Goal: Navigation & Orientation: Understand site structure

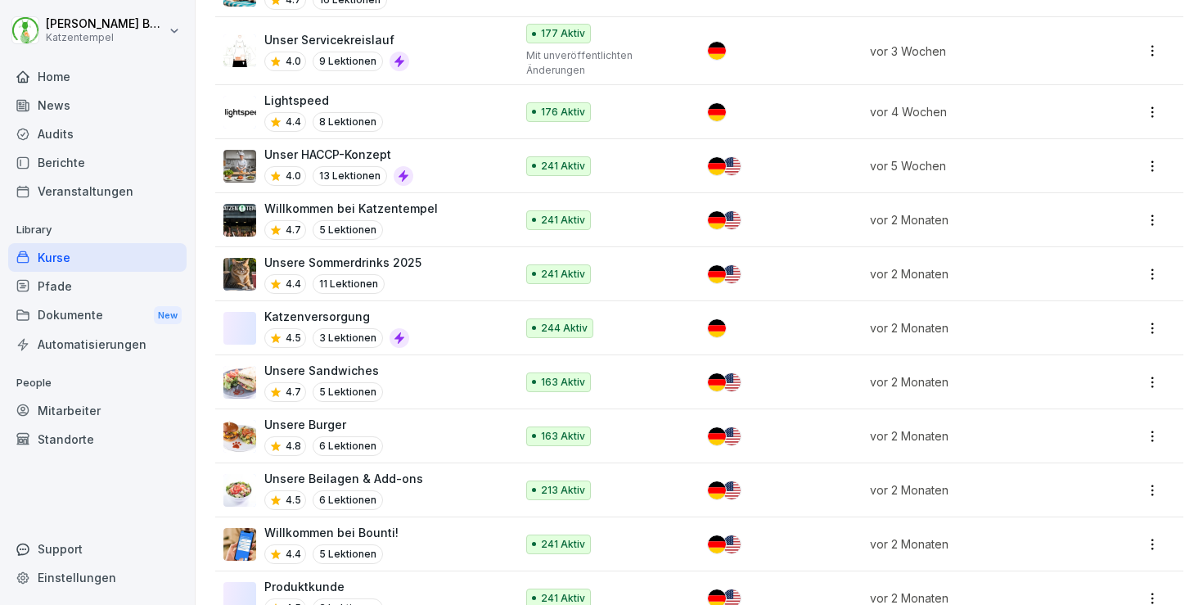
scroll to position [1070, 0]
click at [61, 85] on div "Home" at bounding box center [97, 76] width 178 height 29
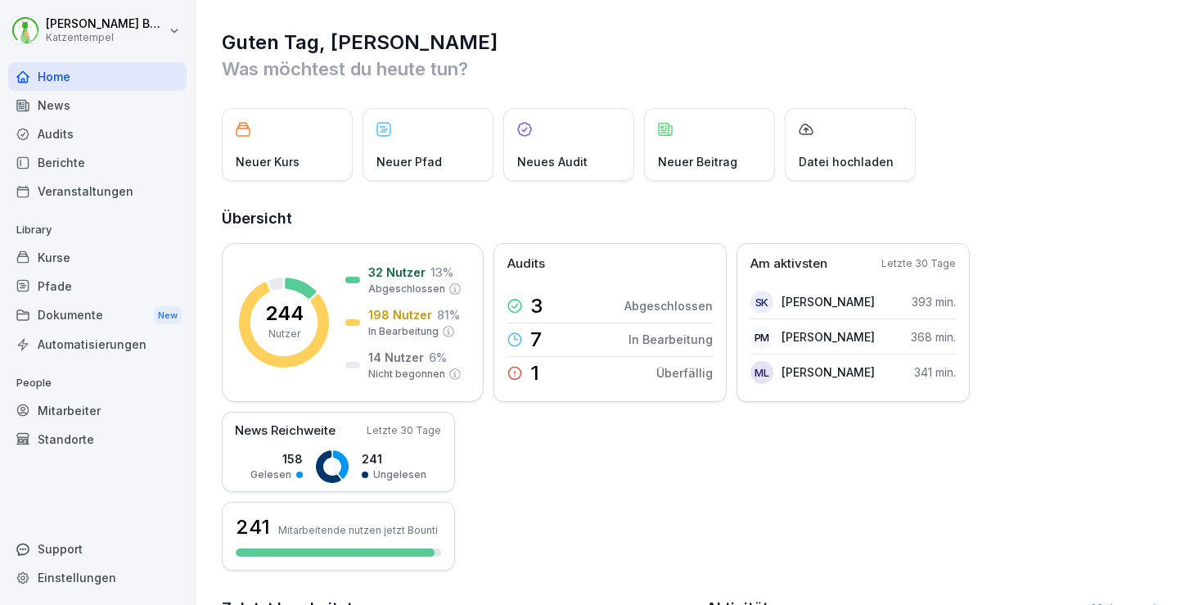
scroll to position [290, 0]
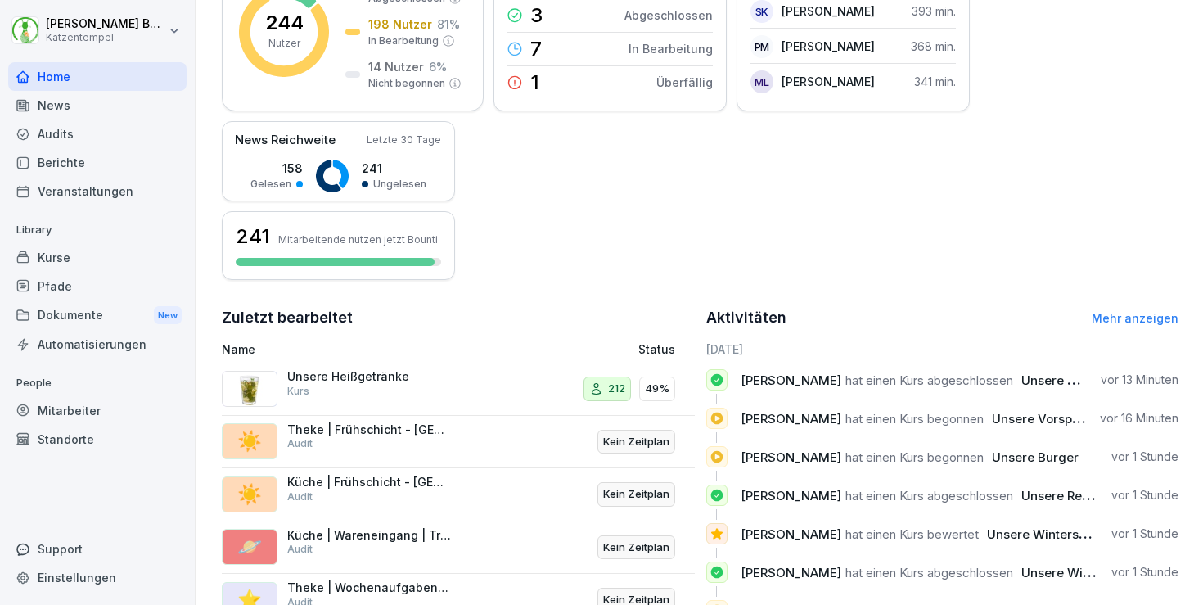
click at [54, 439] on div "Standorte" at bounding box center [97, 439] width 178 height 29
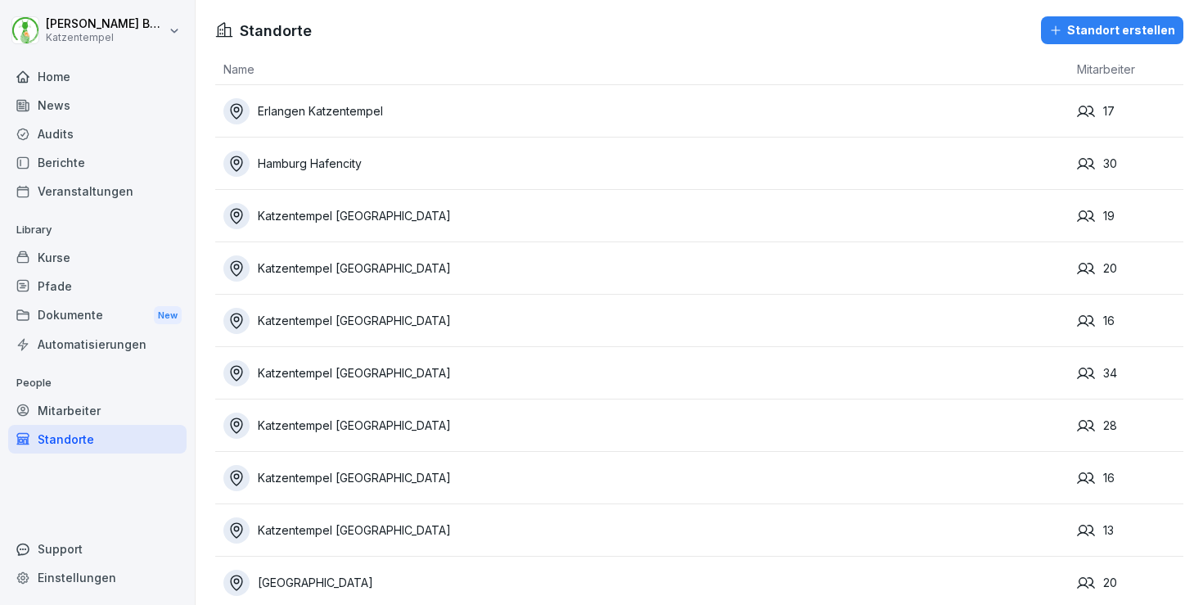
scroll to position [81, 0]
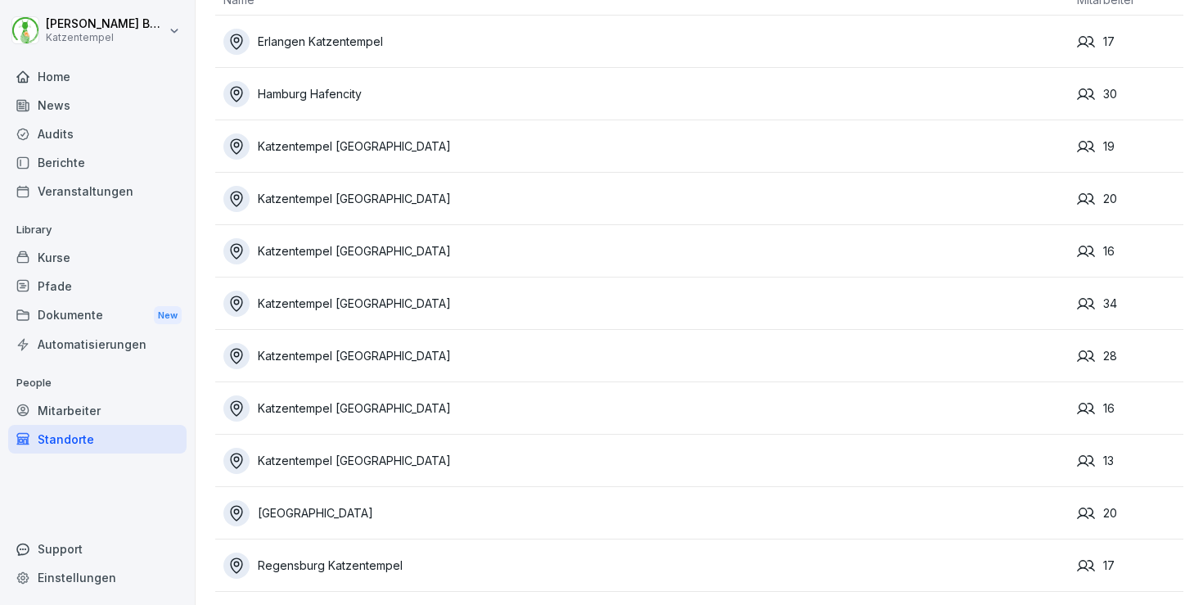
click at [117, 83] on div "Home" at bounding box center [97, 76] width 178 height 29
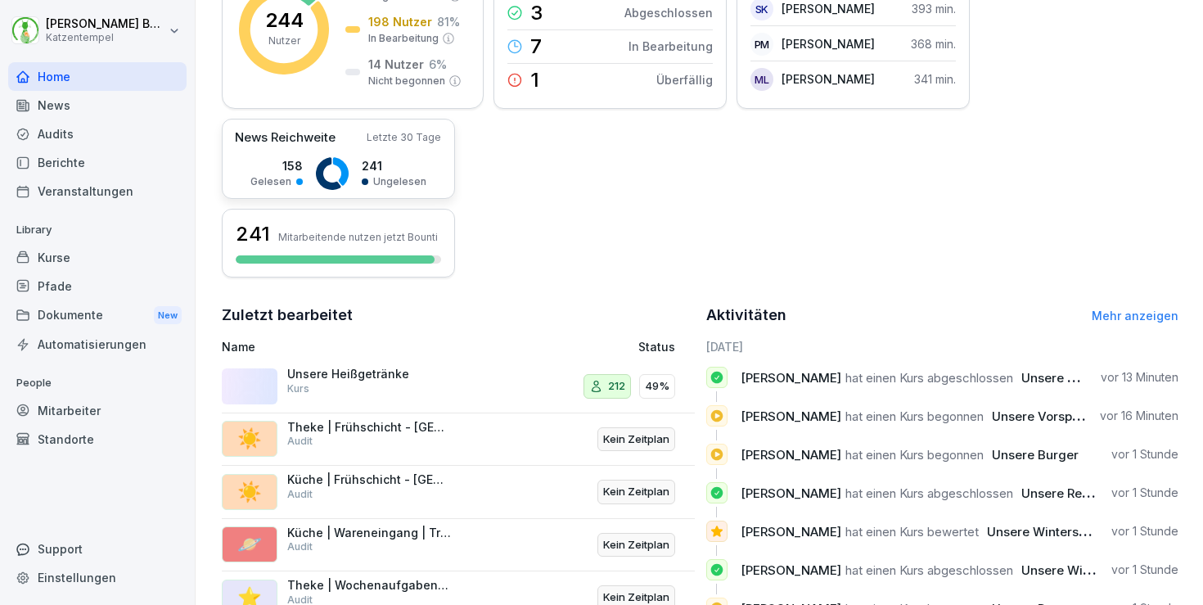
scroll to position [403, 0]
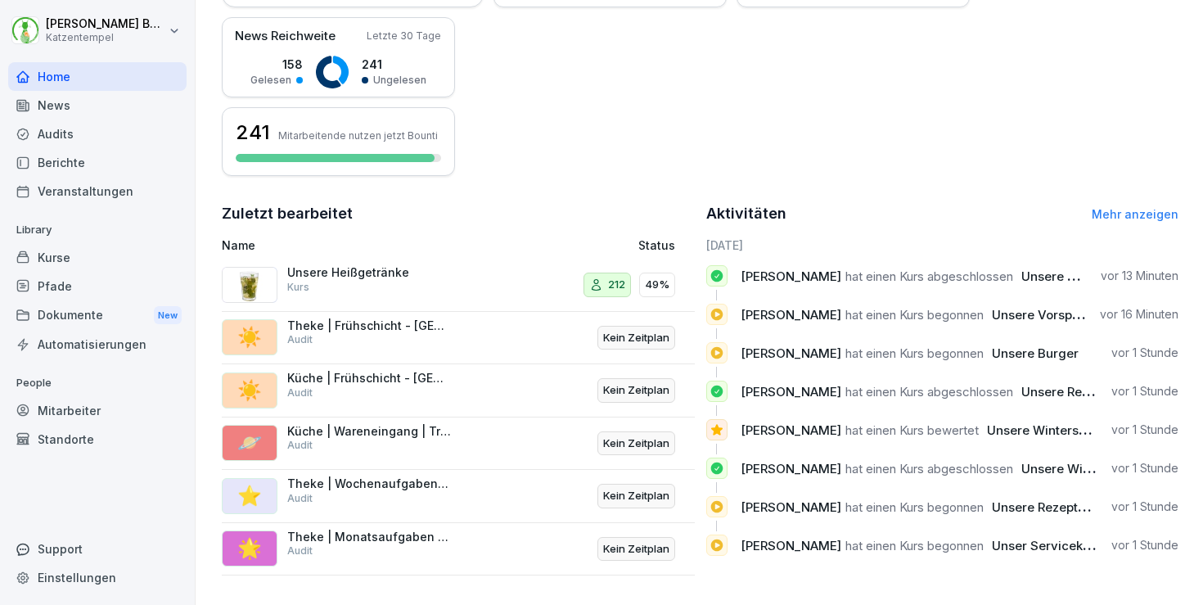
click at [109, 255] on div "Kurse" at bounding box center [97, 257] width 178 height 29
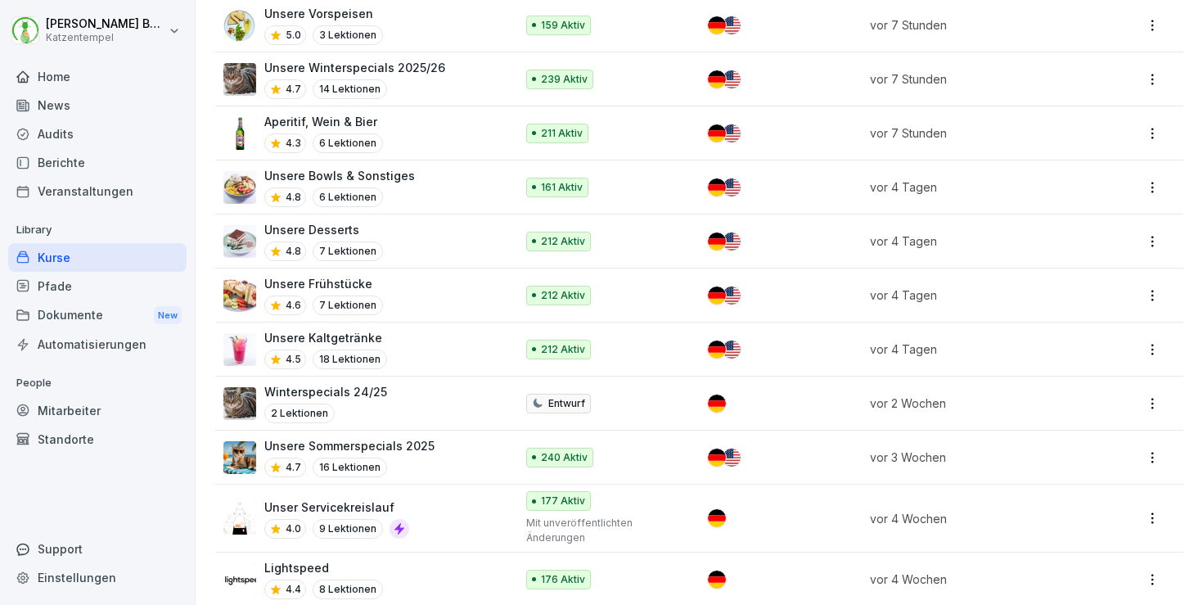
scroll to position [606, 0]
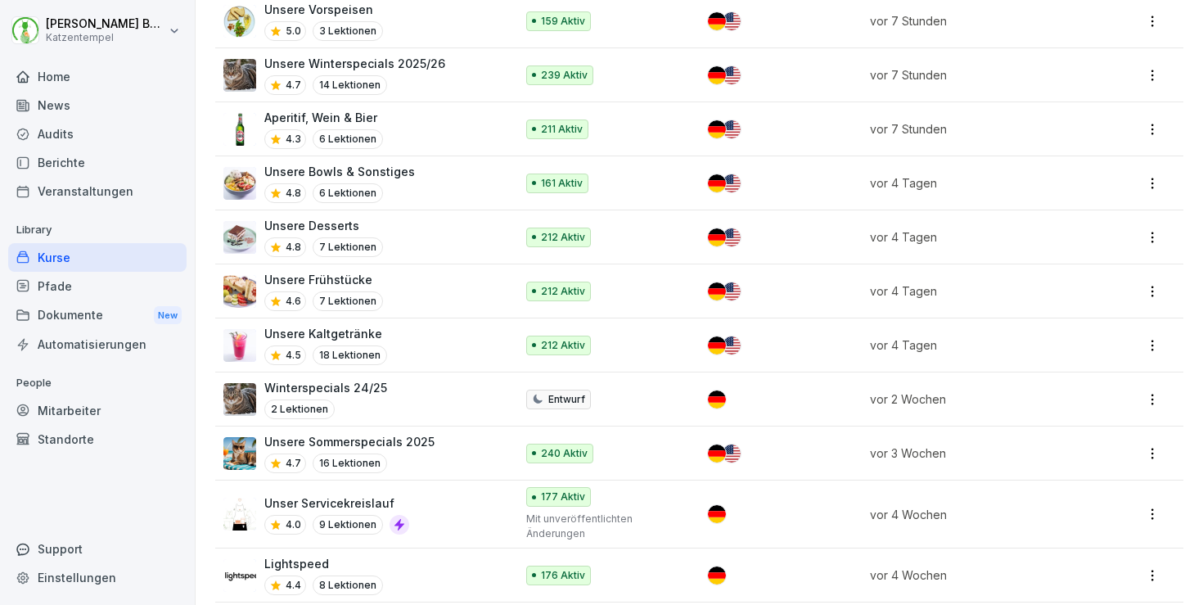
click at [635, 446] on div "240 Aktiv" at bounding box center [603, 454] width 155 height 20
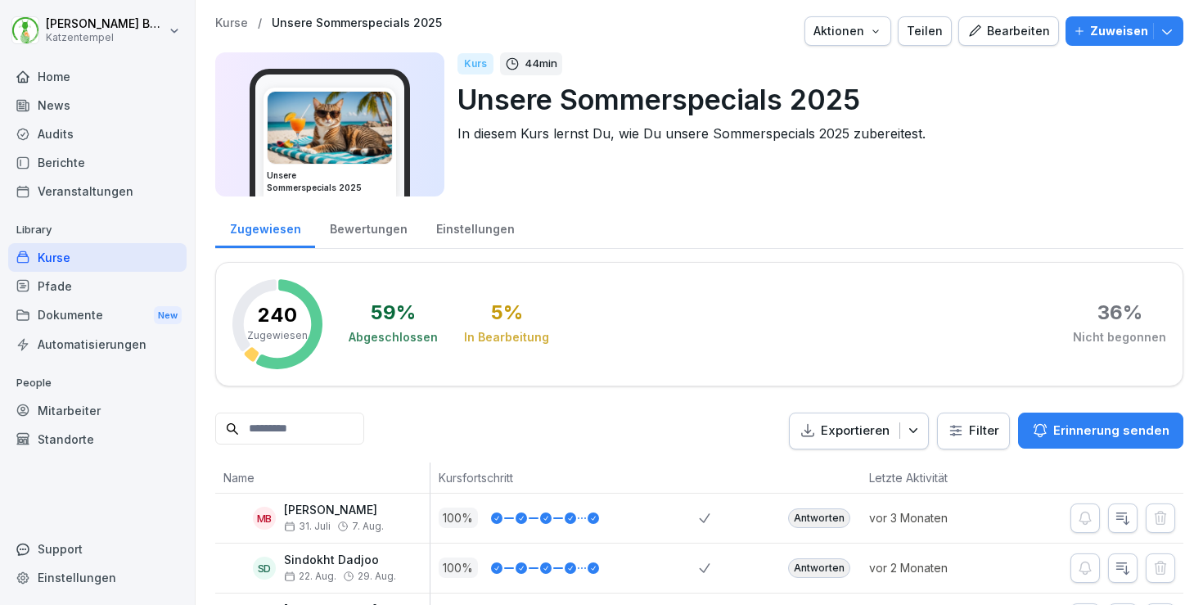
click at [972, 21] on button "Bearbeiten" at bounding box center [1008, 30] width 101 height 29
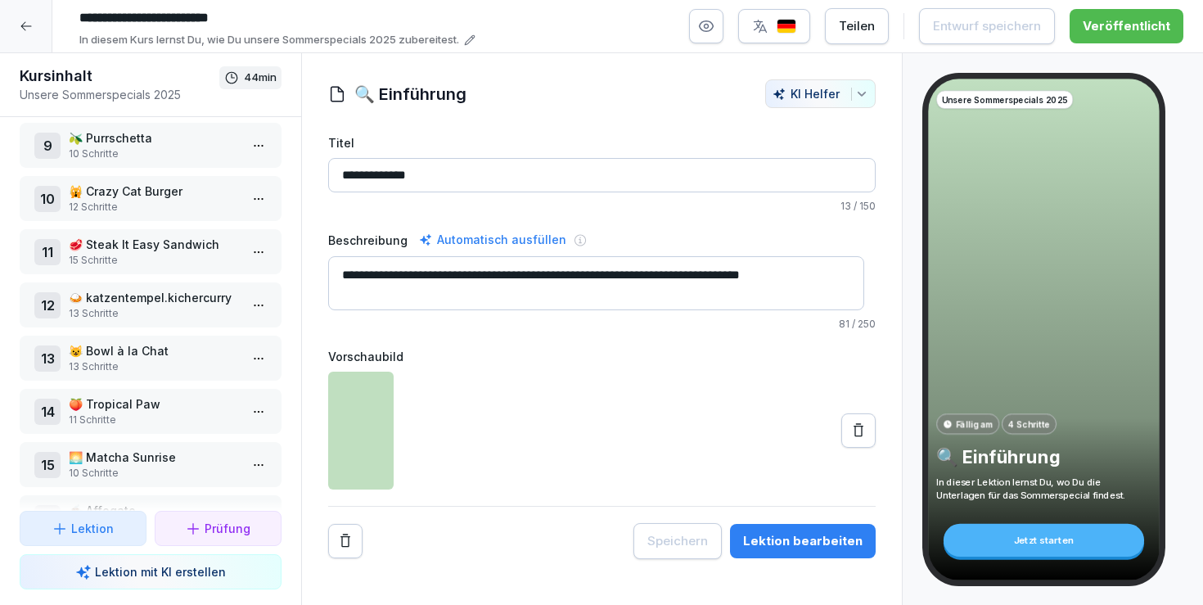
scroll to position [500, 0]
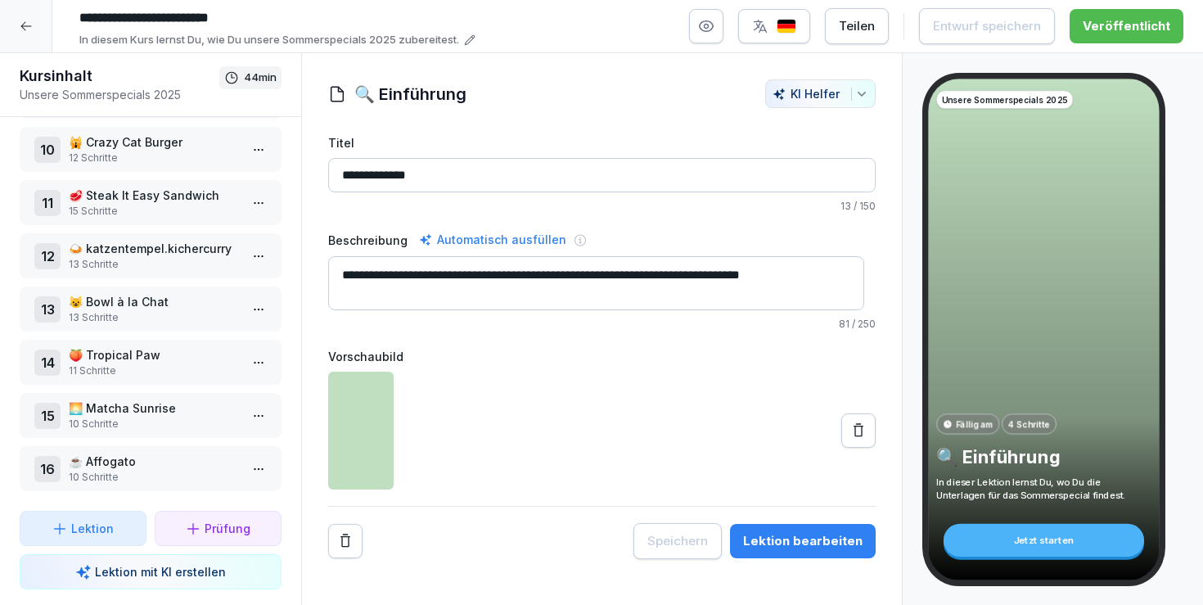
click at [31, 37] on div at bounding box center [26, 26] width 52 height 52
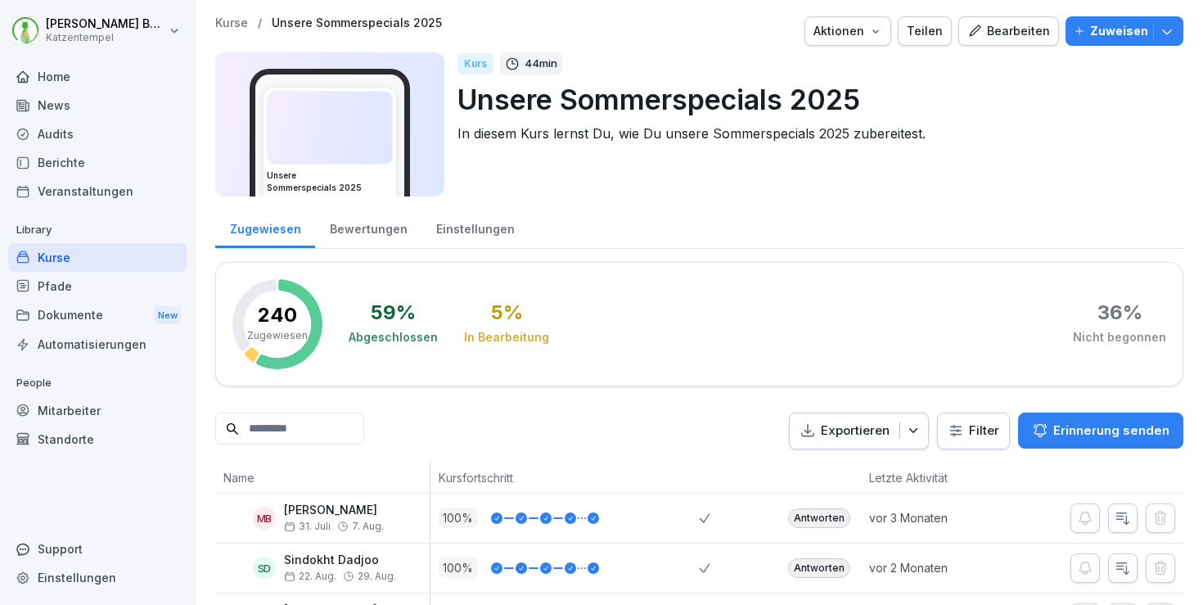
click at [25, 12] on html "[PERSON_NAME] Katzentempel Home News Audits Berichte Veranstaltungen Library Ku…" at bounding box center [601, 302] width 1203 height 605
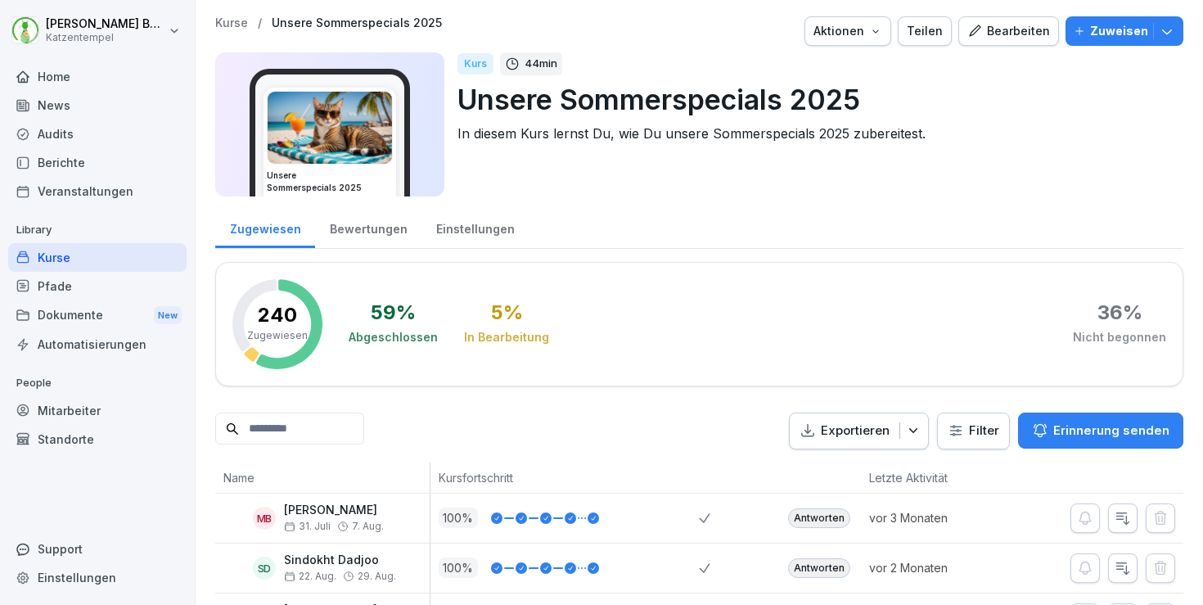
click at [613, 187] on html "[PERSON_NAME] Katzentempel Home News Audits Berichte Veranstaltungen Library Ku…" at bounding box center [601, 302] width 1203 height 605
click at [238, 19] on p "Kurse" at bounding box center [231, 23] width 33 height 14
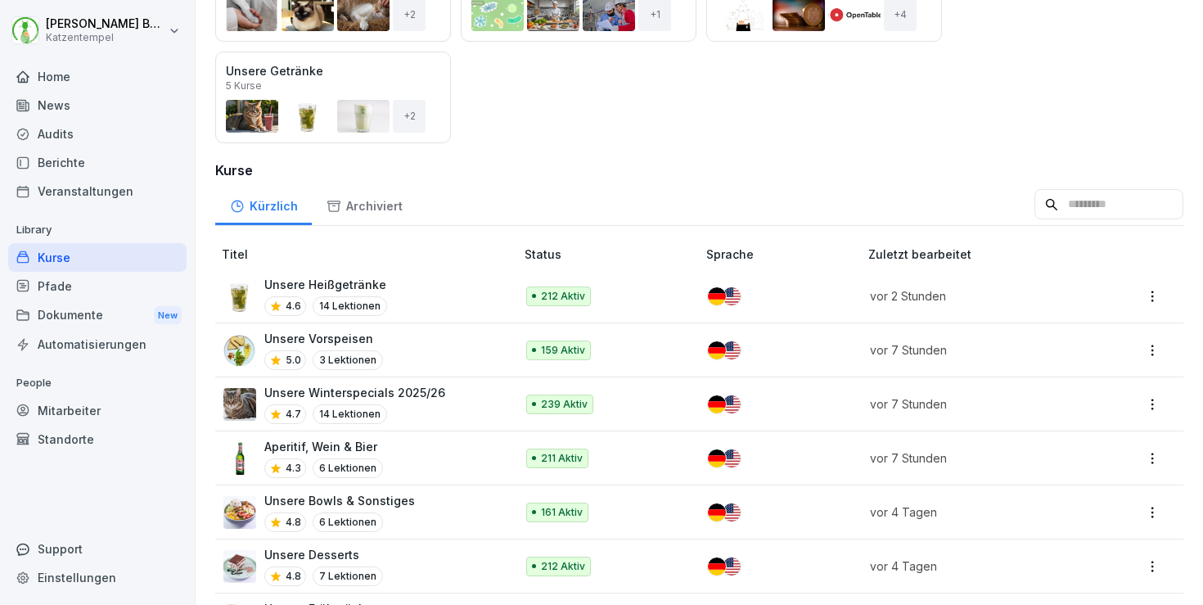
scroll to position [619, 0]
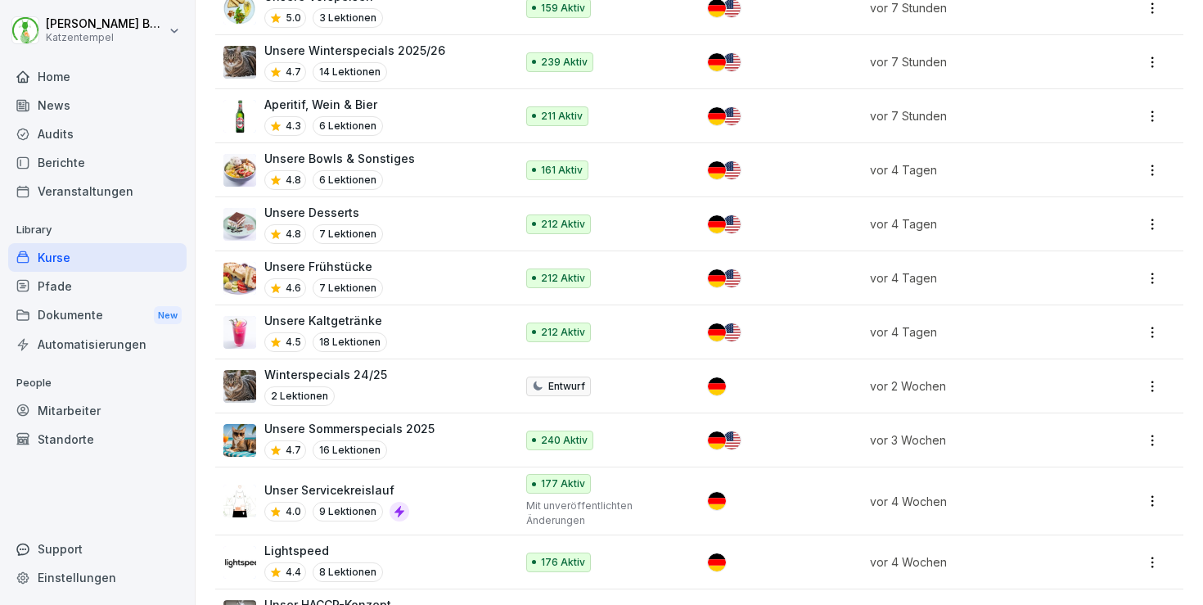
click at [1146, 430] on html "[PERSON_NAME] Katzentempel Home News Audits Berichte Veranstaltungen Library Ku…" at bounding box center [601, 302] width 1203 height 605
click at [1043, 364] on div "Archivieren" at bounding box center [1033, 369] width 61 height 17
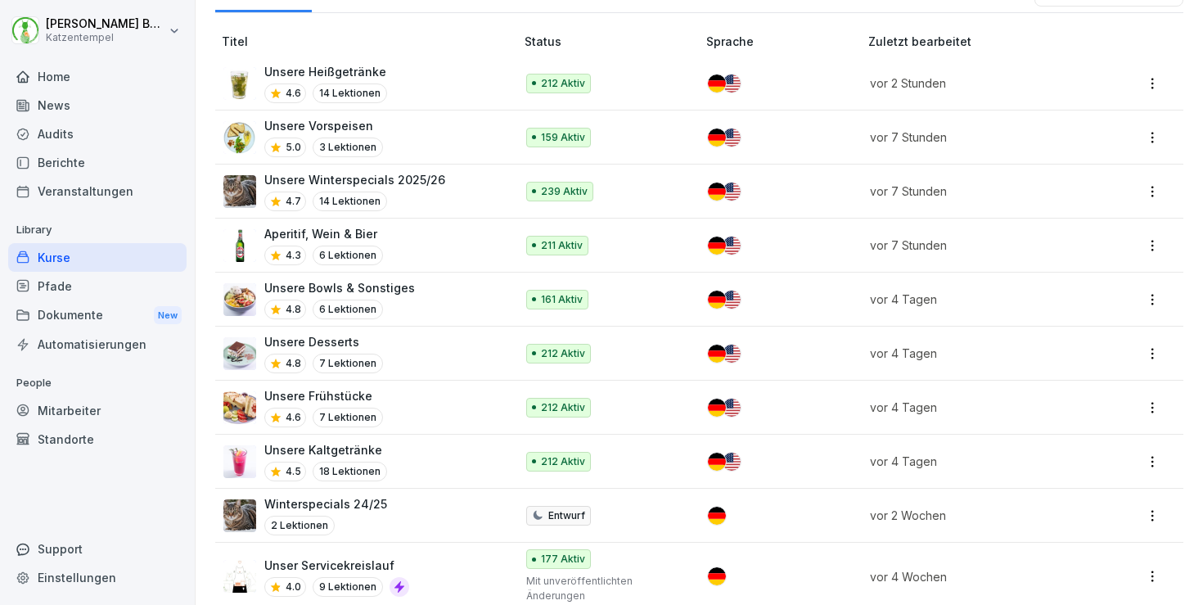
scroll to position [7, 0]
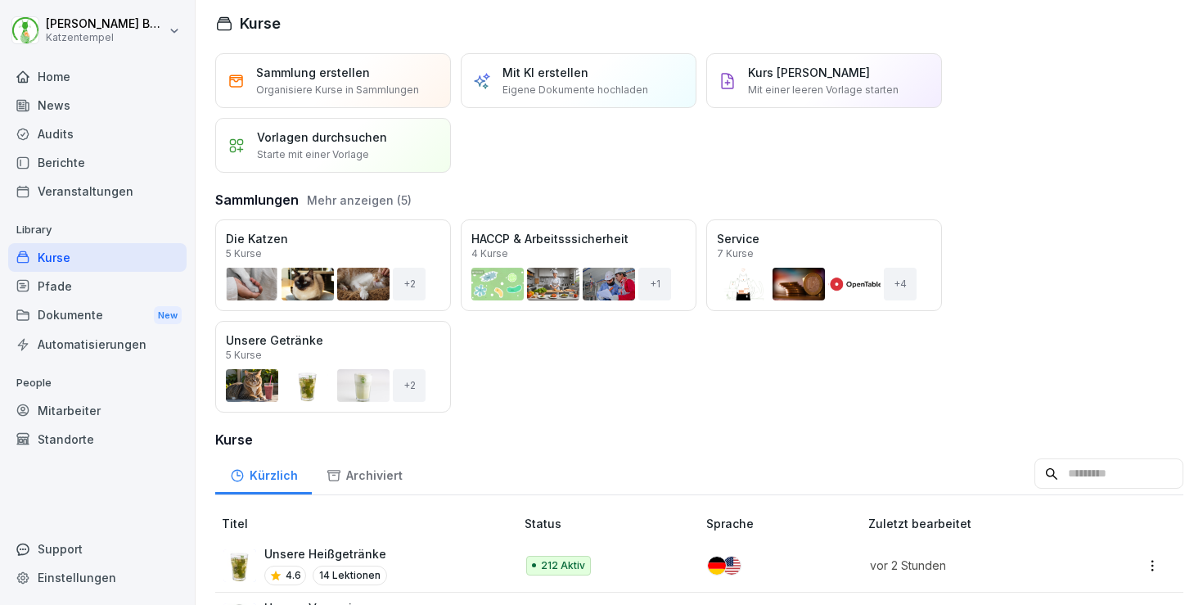
click at [372, 471] on div "Archiviert" at bounding box center [364, 474] width 105 height 42
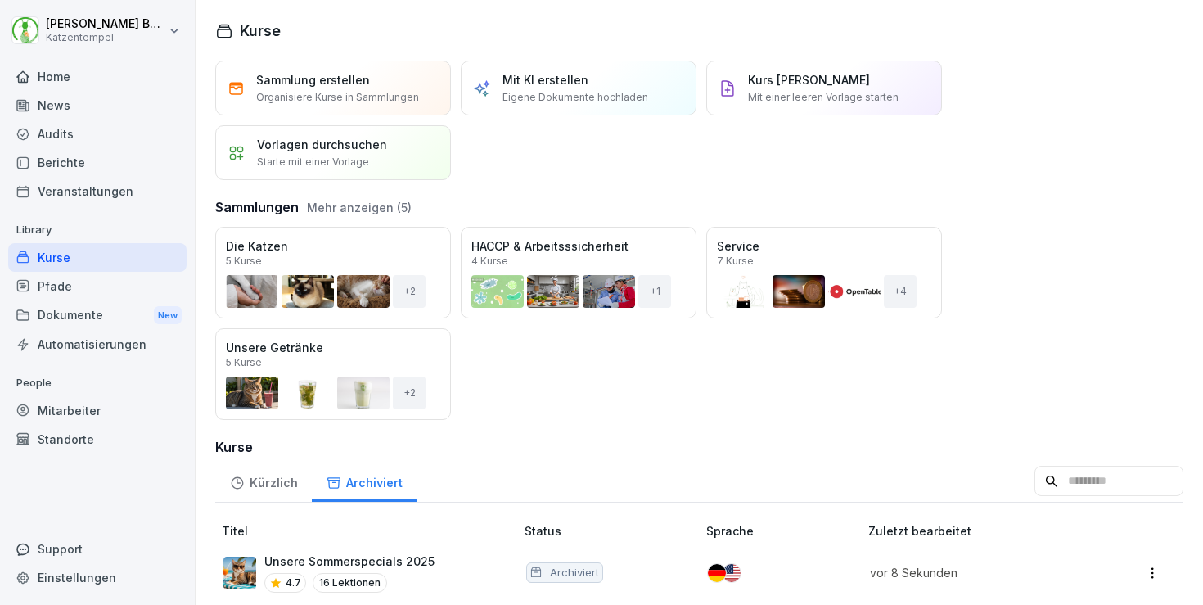
scroll to position [19, 0]
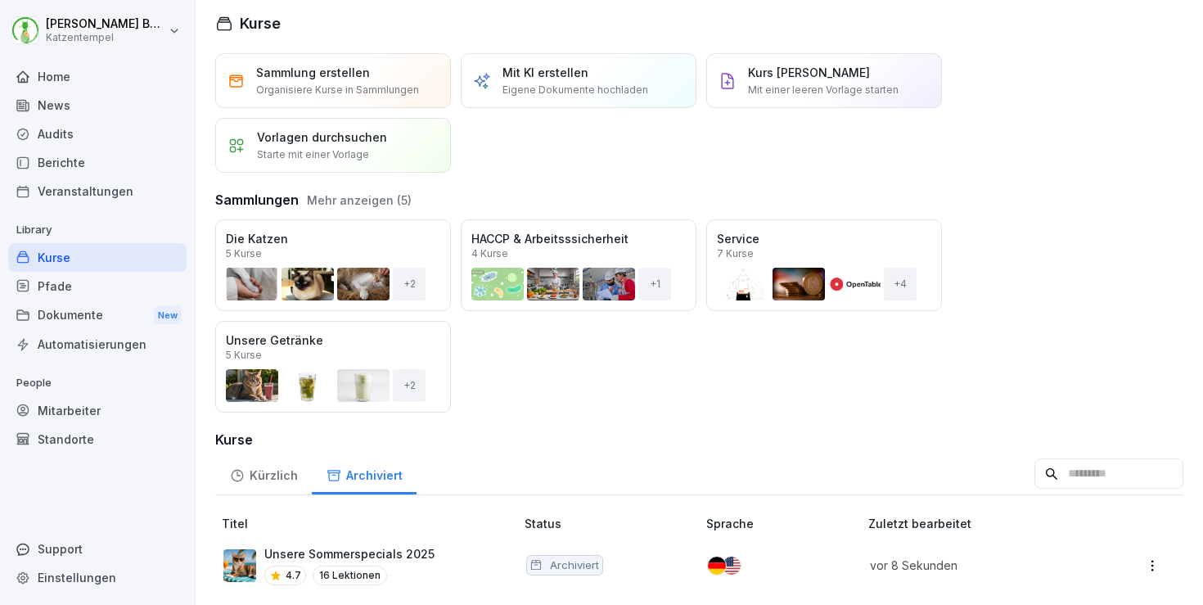
click at [74, 74] on div "Home" at bounding box center [97, 76] width 178 height 29
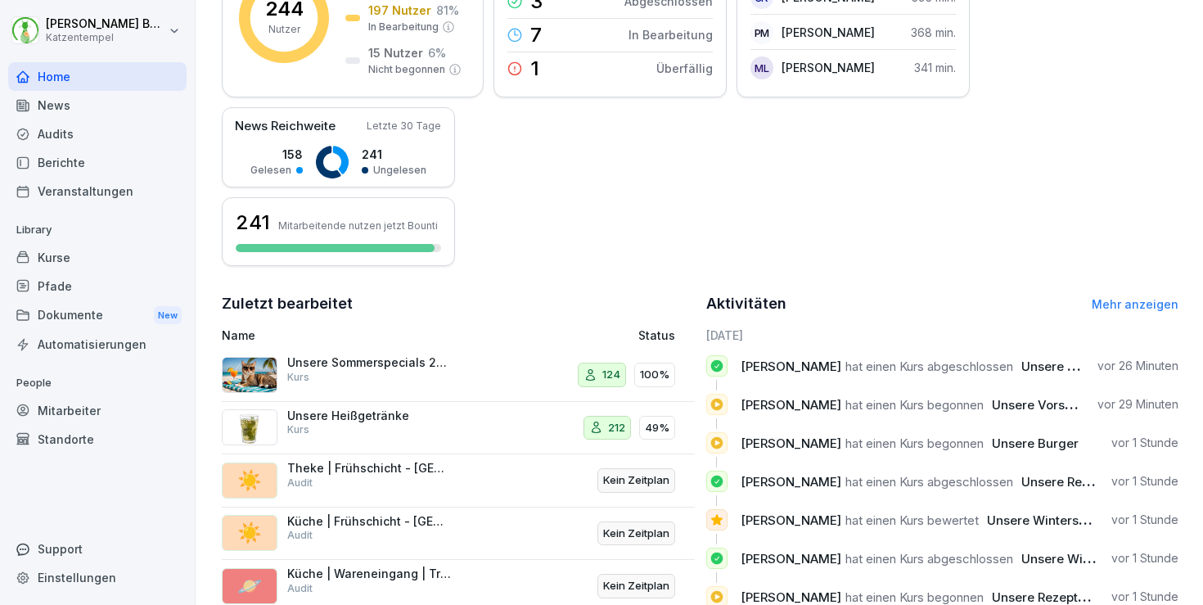
scroll to position [403, 0]
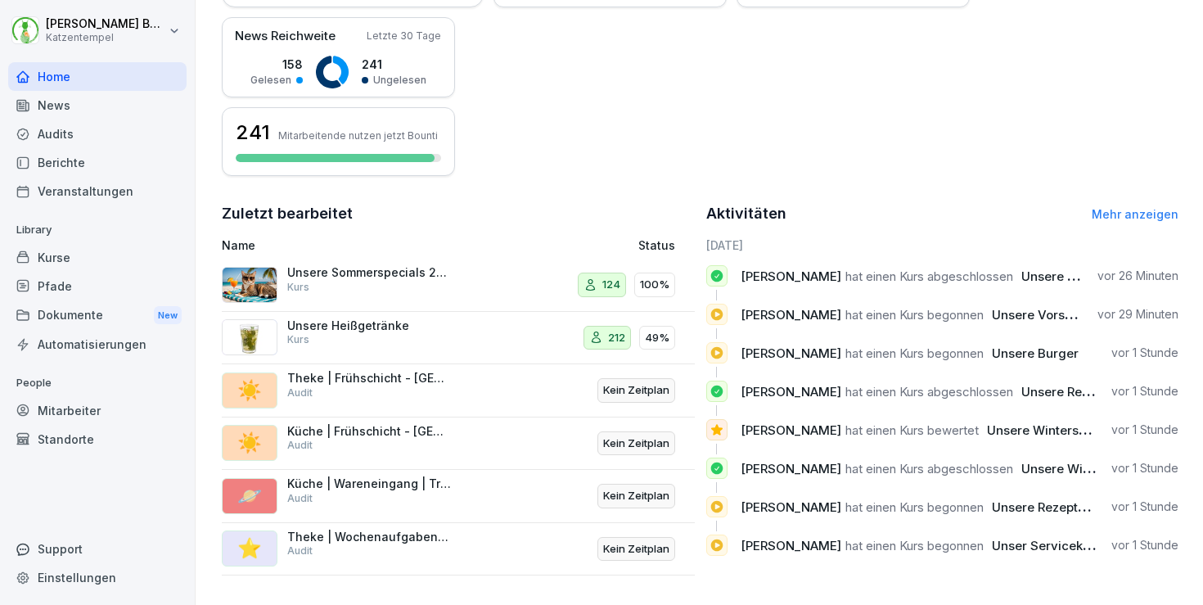
click at [61, 254] on div "Kurse" at bounding box center [97, 257] width 178 height 29
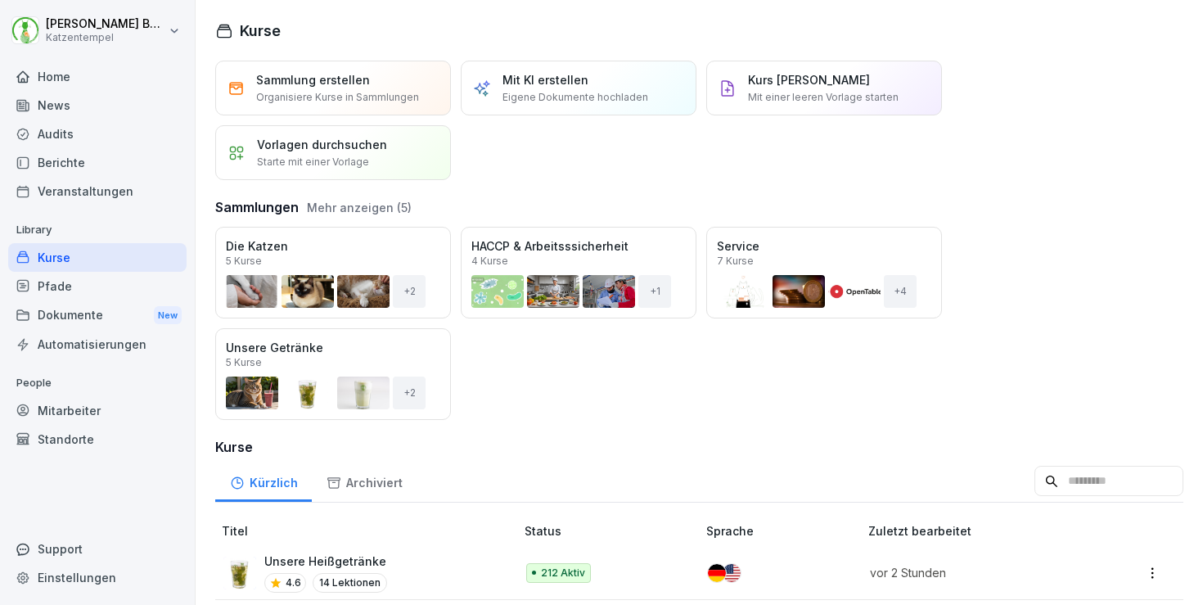
scroll to position [333, 0]
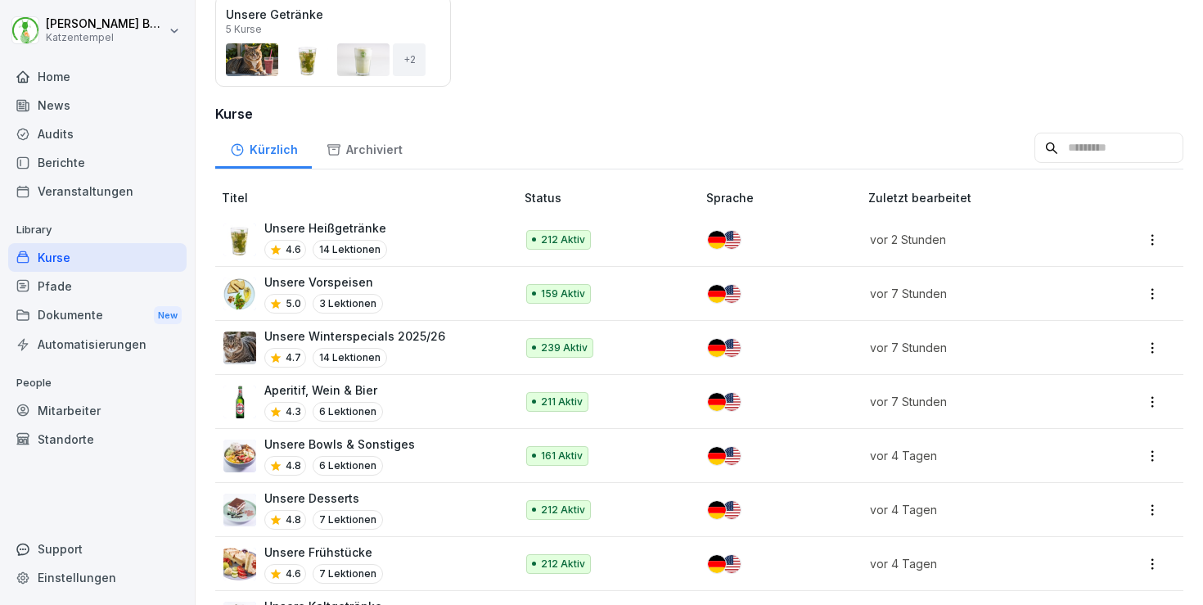
click at [474, 342] on div "Unsere Winterspecials 2025/26 4.7 14 Lektionen" at bounding box center [360, 347] width 275 height 40
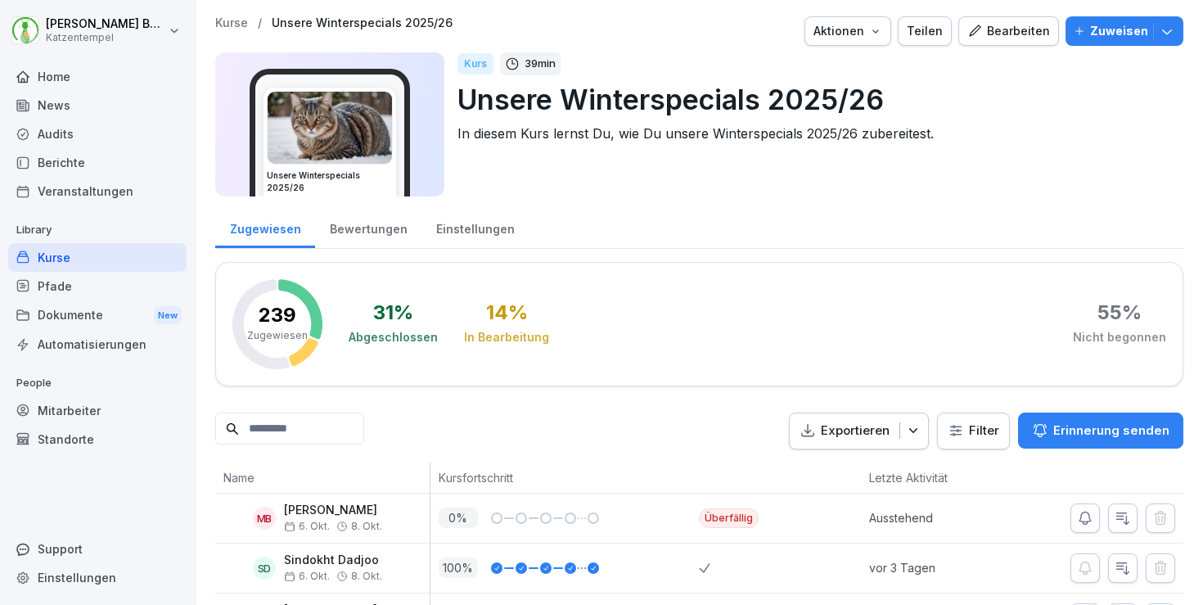
click at [383, 228] on div "Bewertungen" at bounding box center [368, 227] width 106 height 42
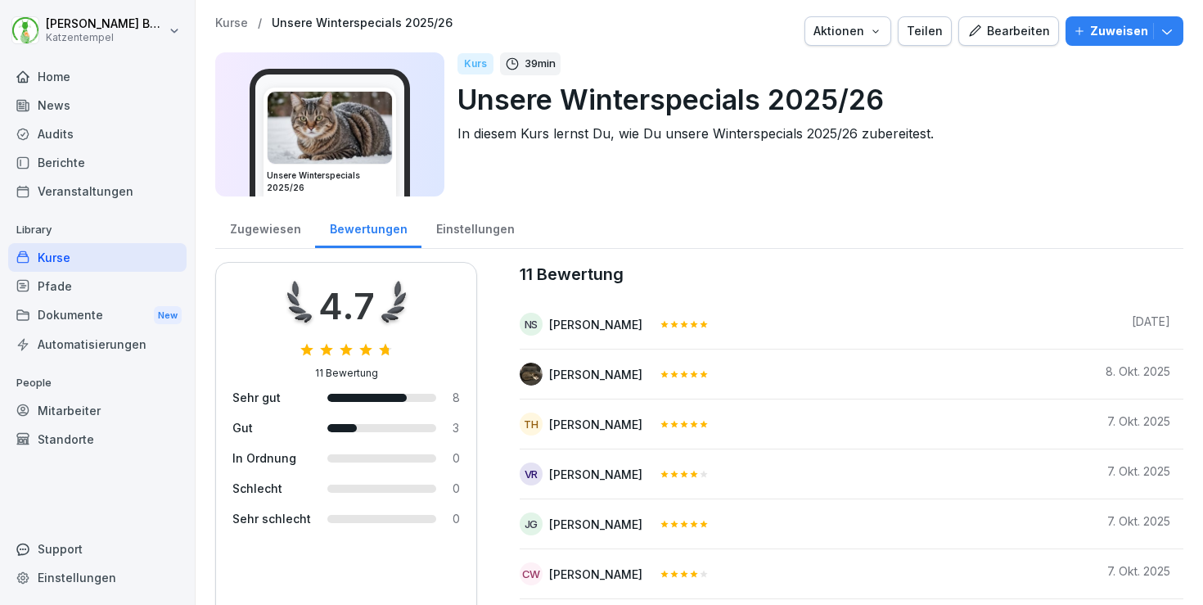
click at [244, 27] on p "Kurse" at bounding box center [231, 23] width 33 height 14
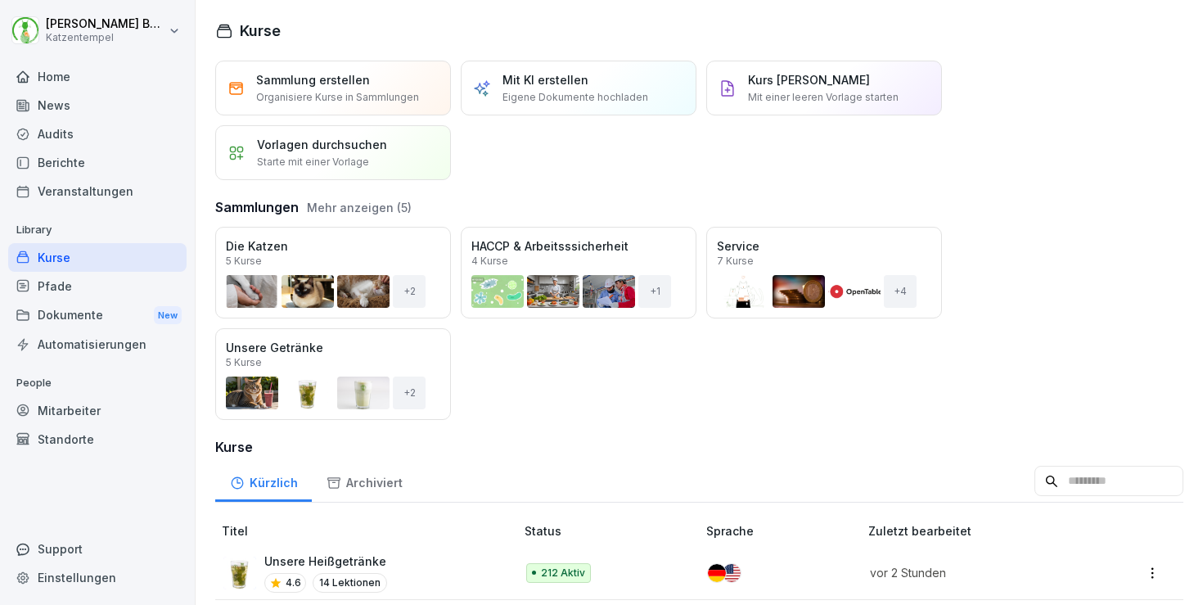
click at [0, 0] on div "Öffnen" at bounding box center [0, 0] width 0 height 0
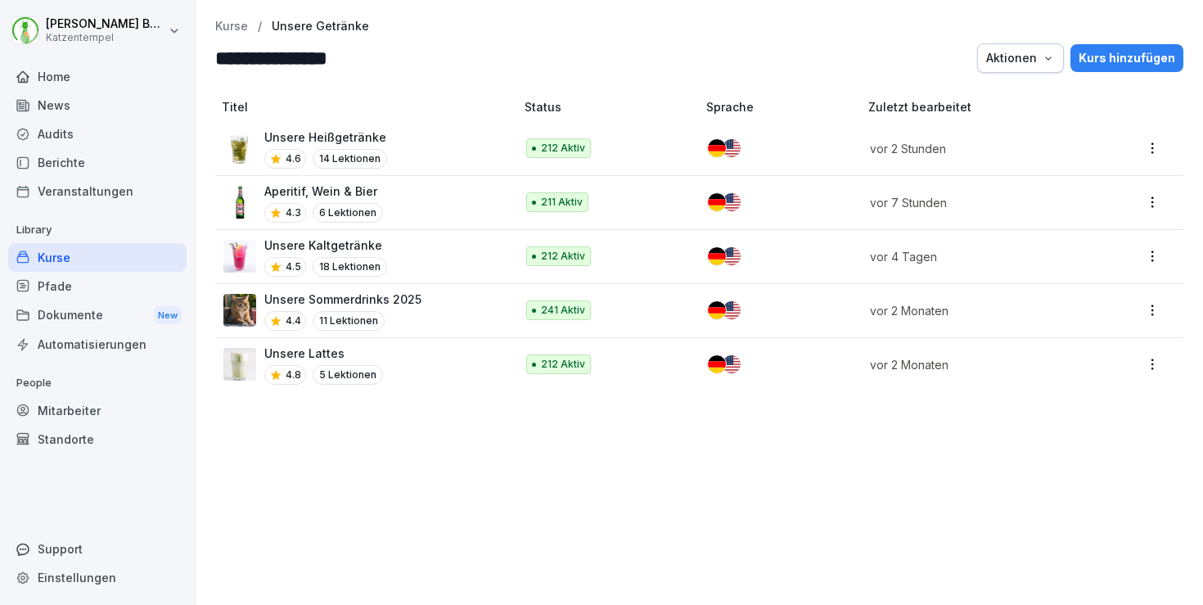
click at [236, 21] on p "Kurse" at bounding box center [231, 27] width 33 height 14
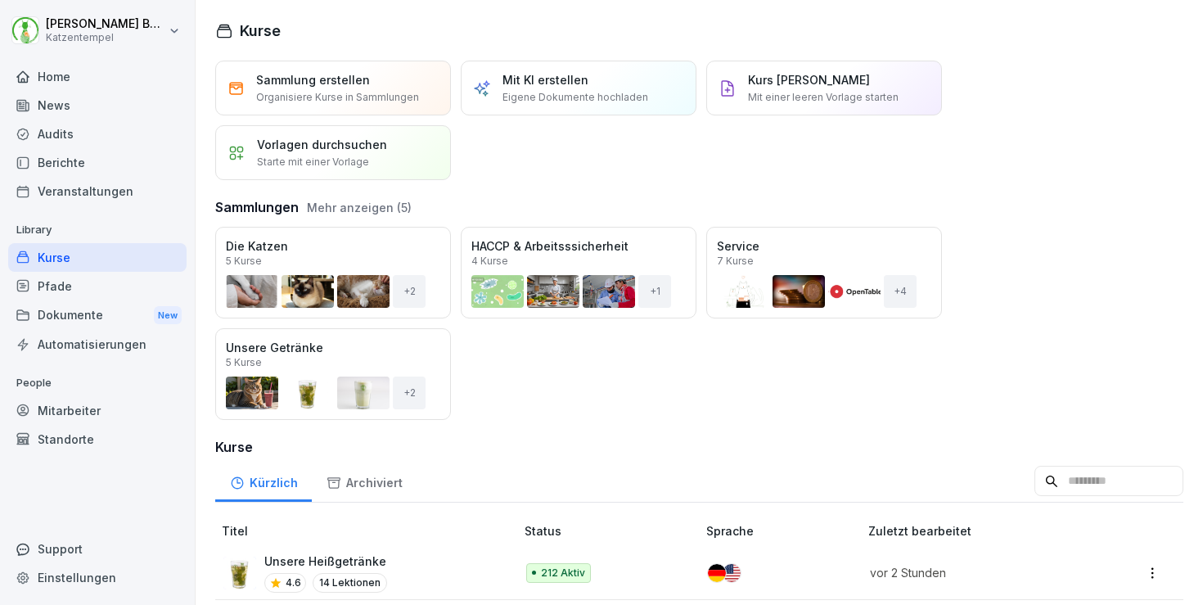
click at [313, 209] on button "Mehr anzeigen (5)" at bounding box center [359, 207] width 105 height 17
click at [0, 0] on div "Öffnen" at bounding box center [0, 0] width 0 height 0
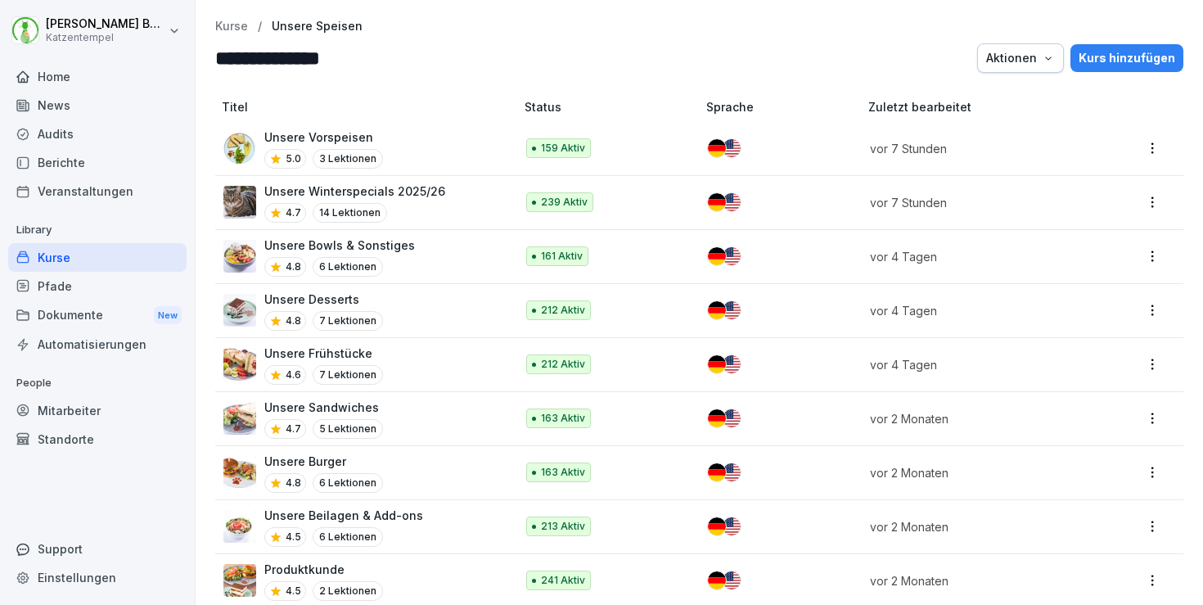
click at [242, 30] on p "Kurse" at bounding box center [231, 27] width 33 height 14
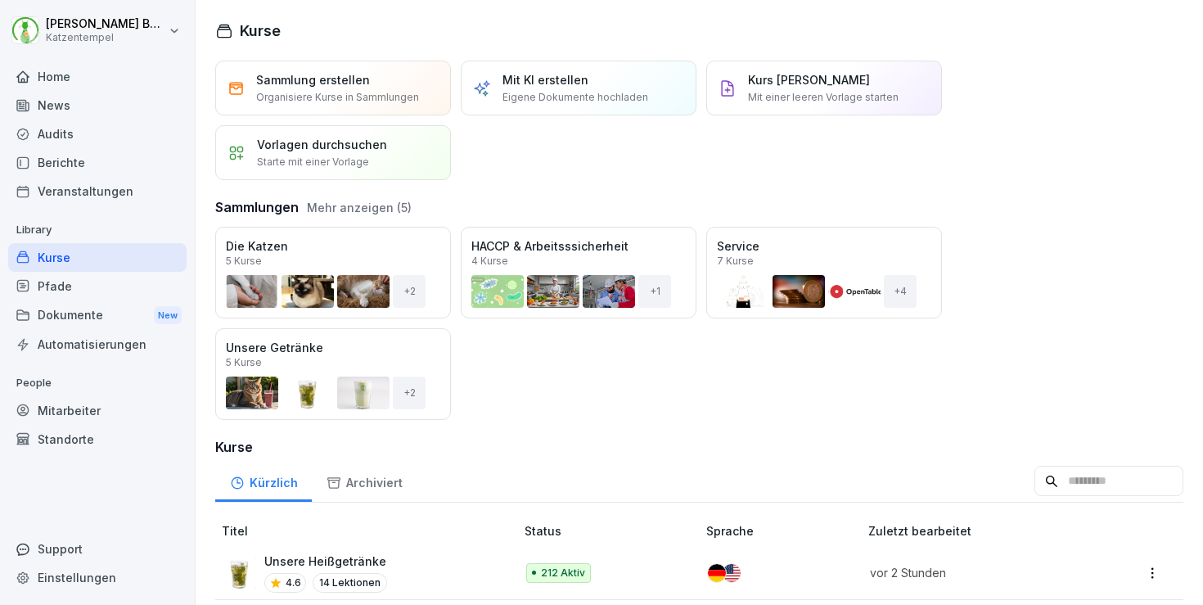
click at [88, 158] on div "Berichte" at bounding box center [97, 162] width 178 height 29
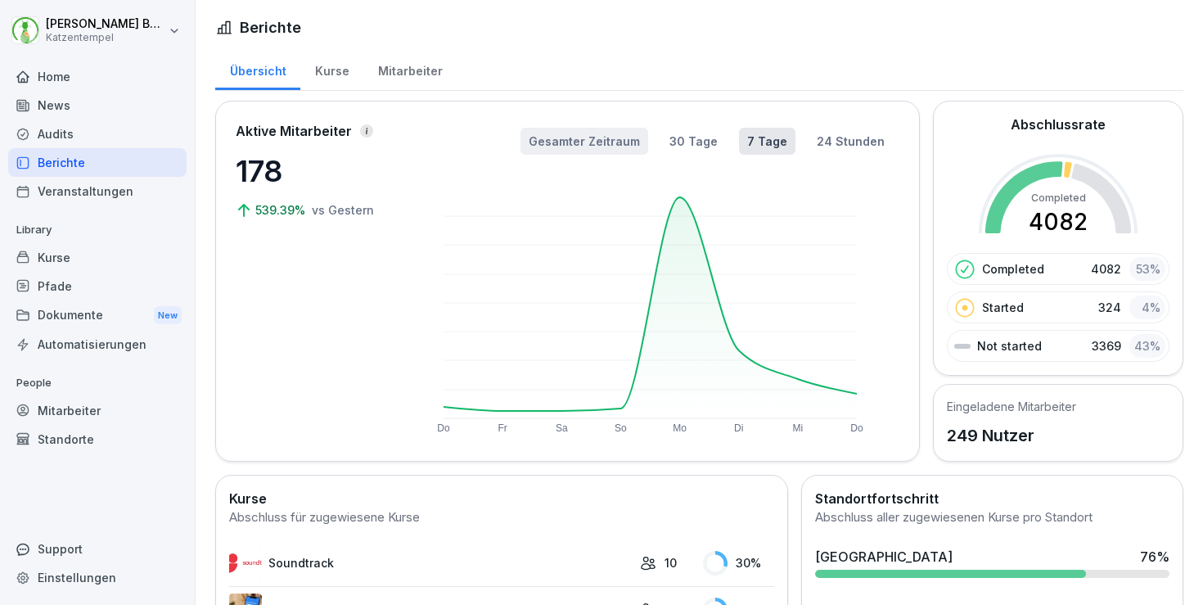
click at [574, 128] on button "Gesamter Zeitraum" at bounding box center [584, 141] width 128 height 27
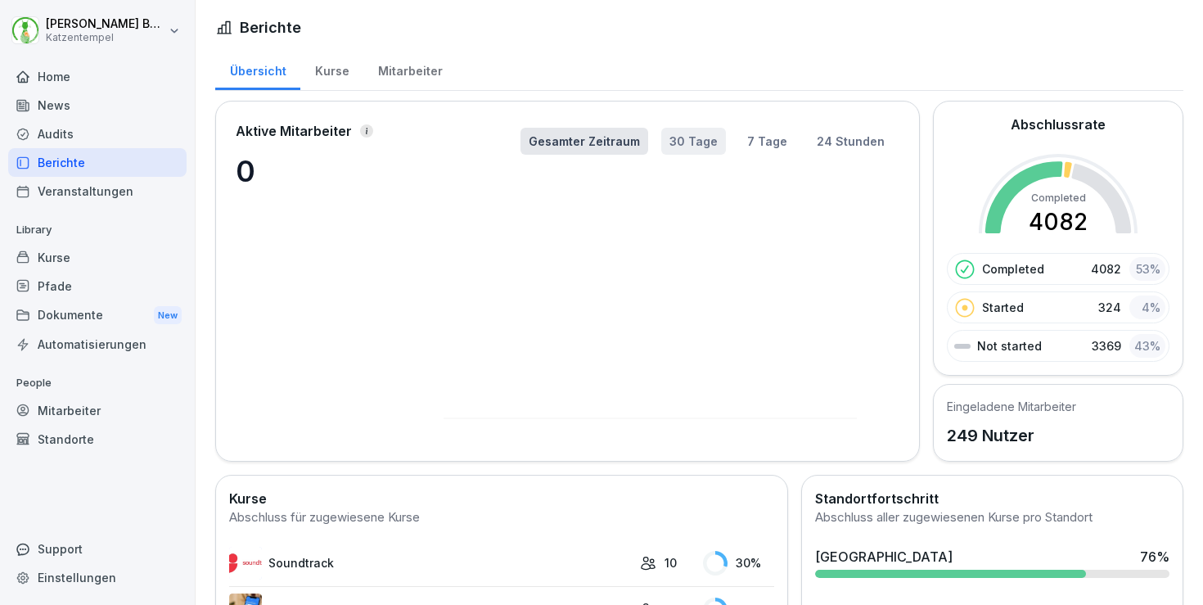
click at [688, 139] on button "30 Tage" at bounding box center [693, 141] width 65 height 27
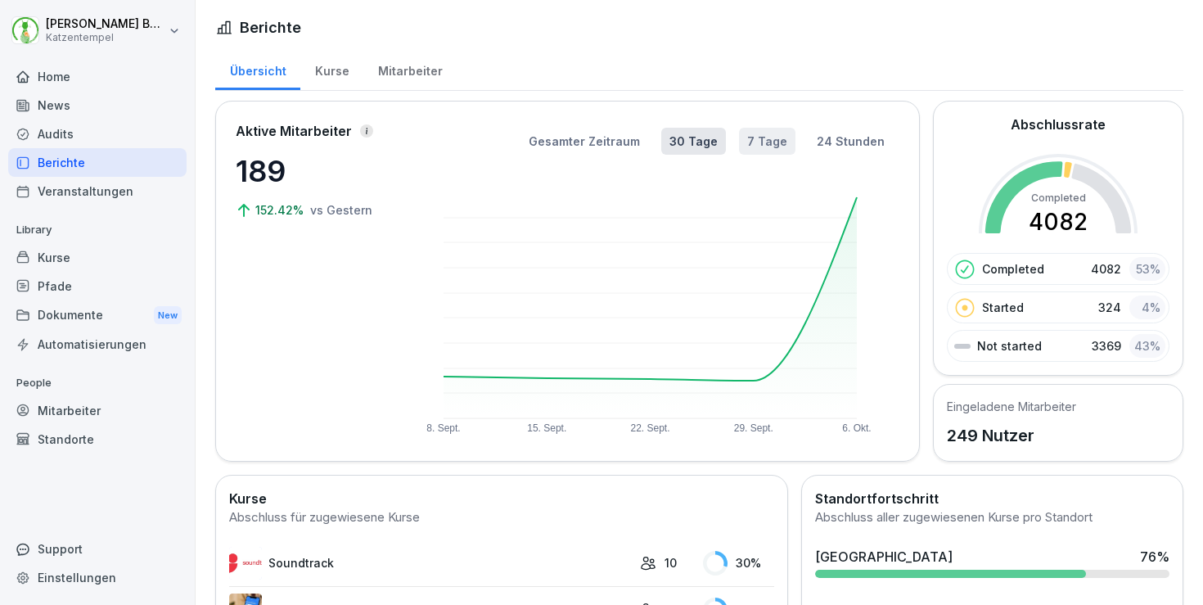
click at [759, 133] on button "7 Tage" at bounding box center [767, 141] width 56 height 27
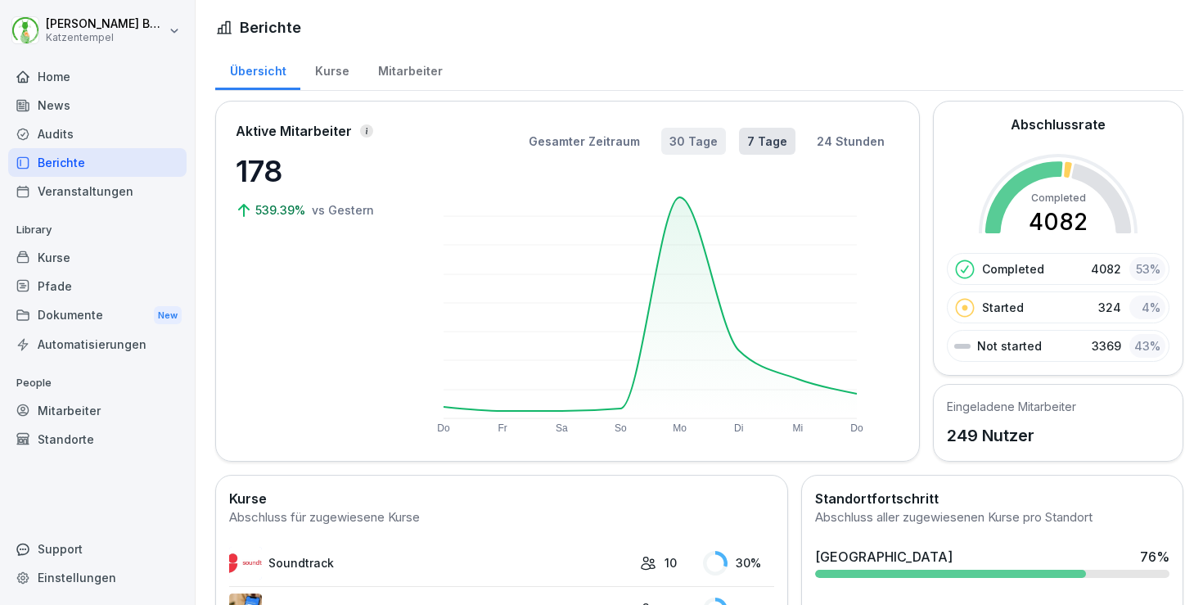
click at [672, 136] on button "30 Tage" at bounding box center [693, 141] width 65 height 27
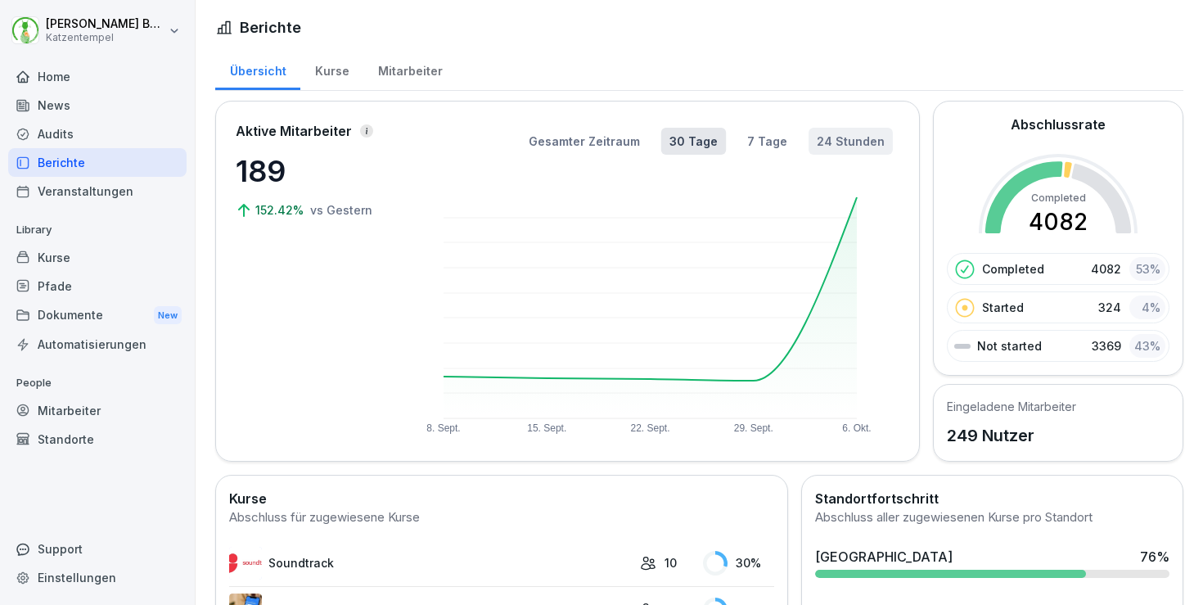
click at [853, 143] on button "24 Stunden" at bounding box center [850, 141] width 84 height 27
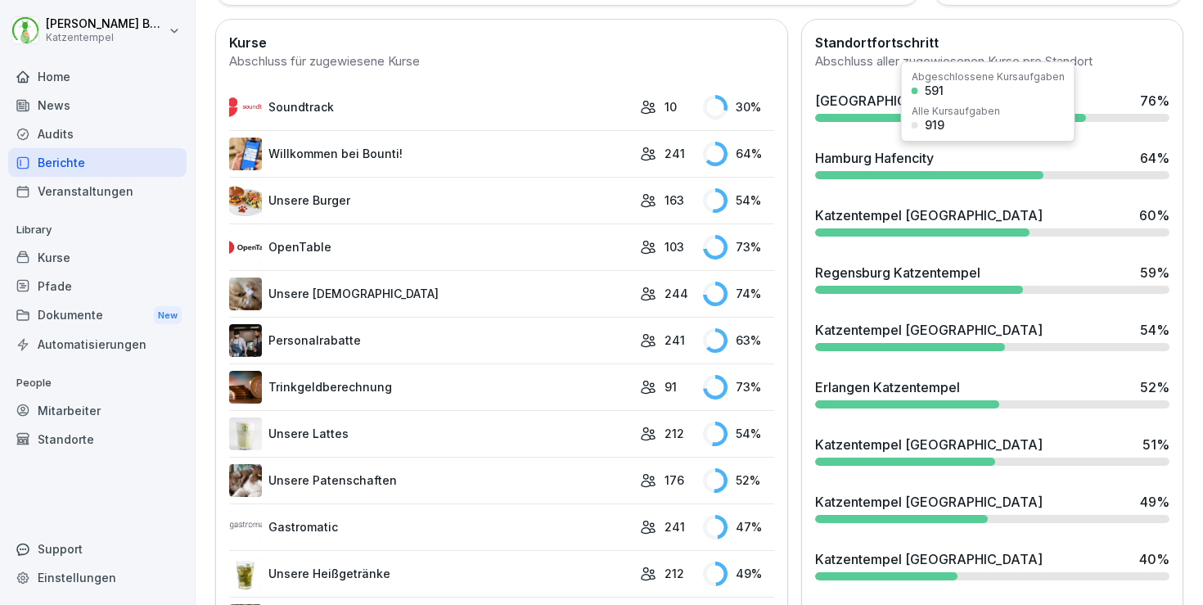
scroll to position [471, 0]
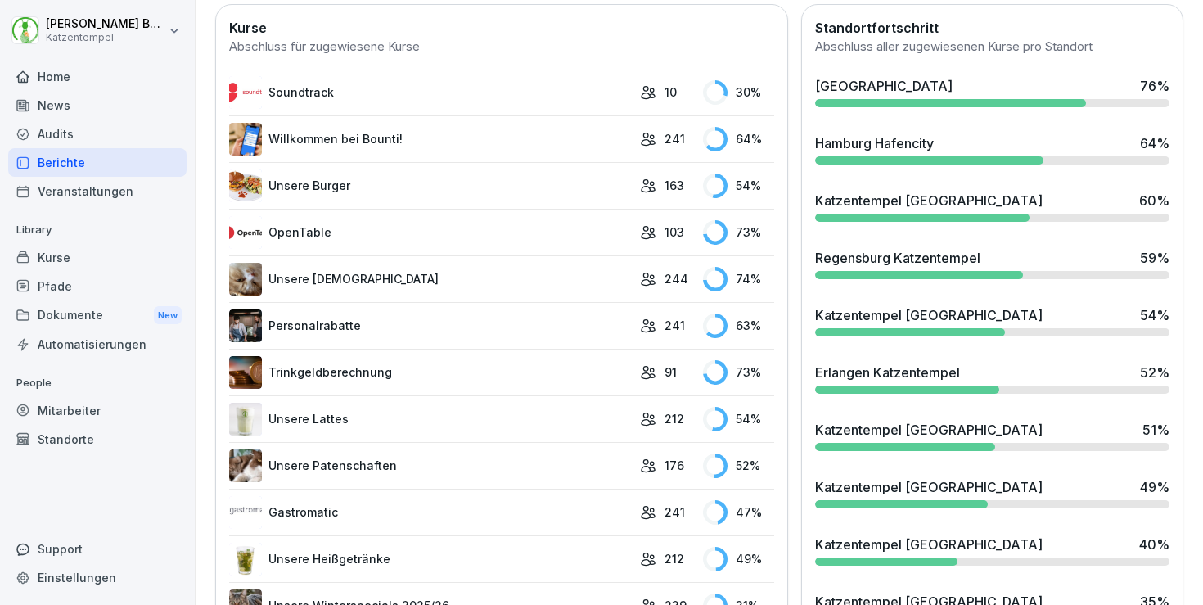
click at [105, 78] on div "Home" at bounding box center [97, 76] width 178 height 29
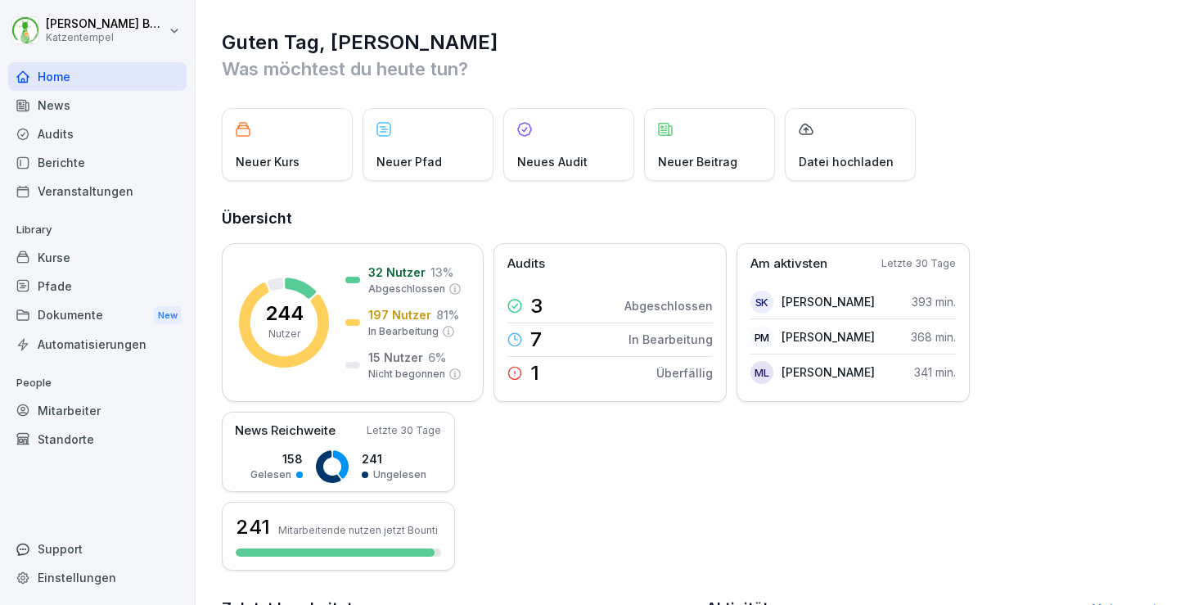
scroll to position [403, 0]
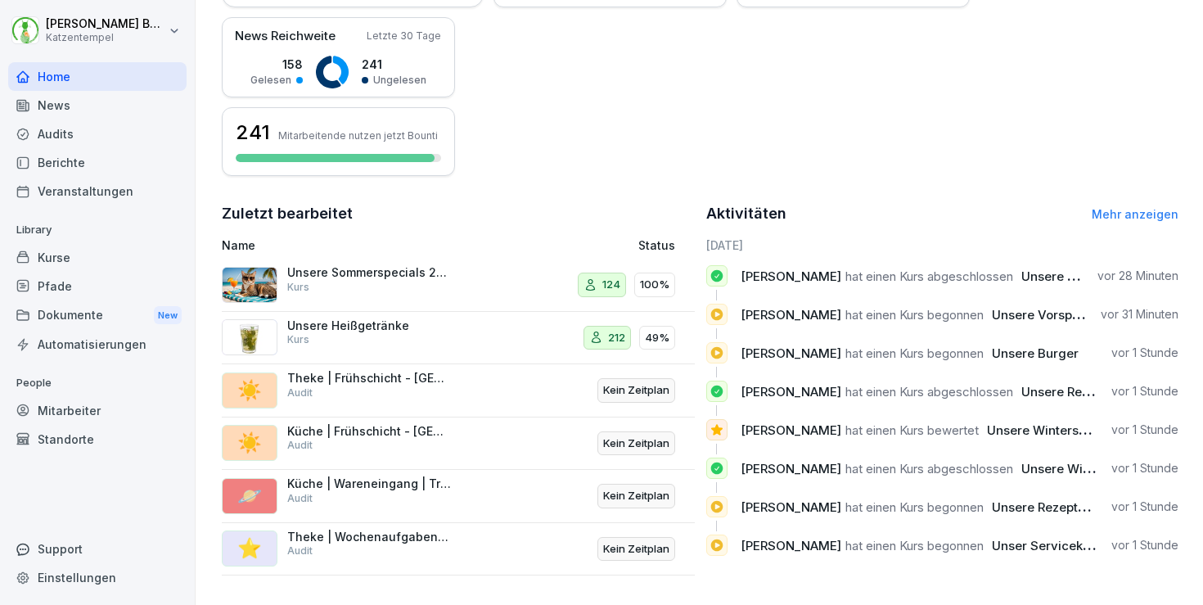
click at [1132, 207] on link "Mehr anzeigen" at bounding box center [1135, 214] width 87 height 14
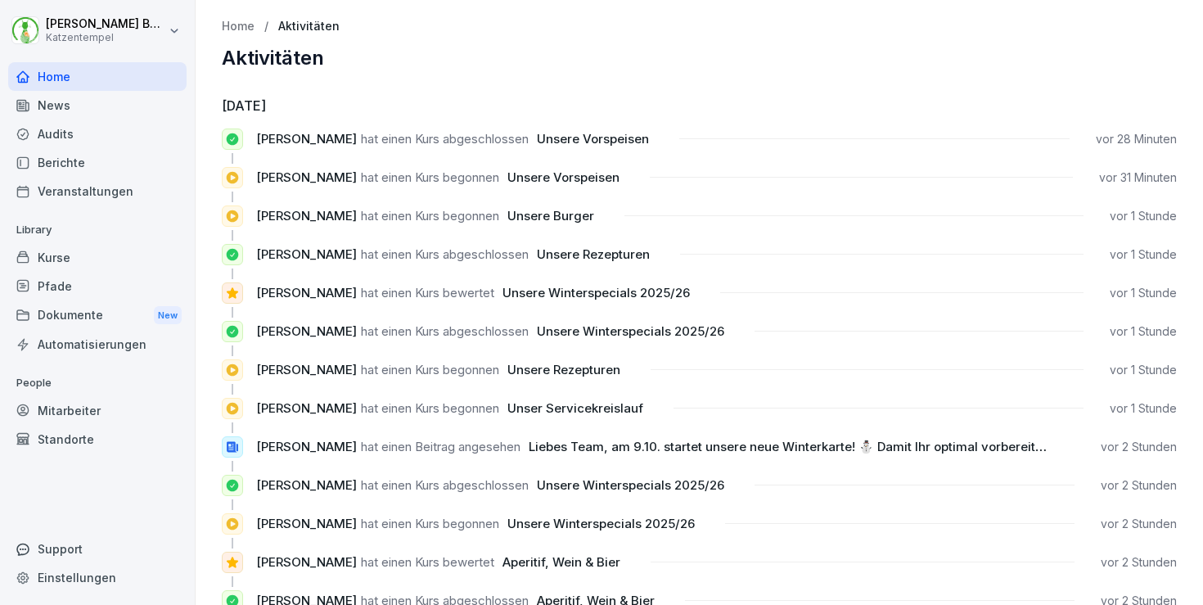
click at [69, 99] on div "News" at bounding box center [97, 105] width 178 height 29
